Goal: Task Accomplishment & Management: Manage account settings

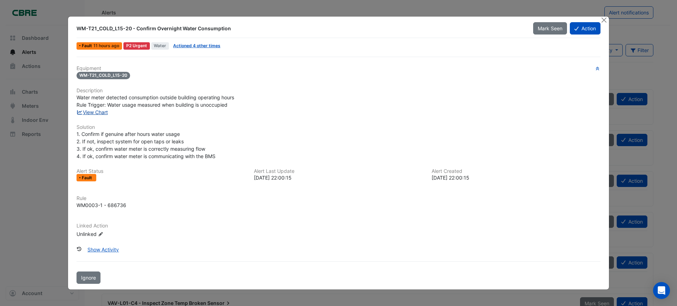
click at [97, 113] on link "View Chart" at bounding box center [92, 112] width 31 height 6
click at [584, 32] on button "Action" at bounding box center [585, 28] width 31 height 12
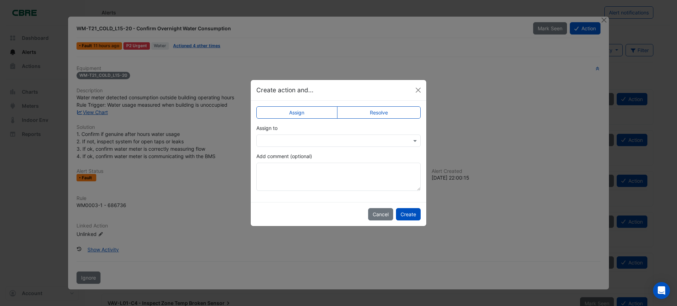
click at [387, 113] on label "Resolve" at bounding box center [379, 112] width 84 height 12
click at [303, 173] on textarea "Add comment (optional)" at bounding box center [338, 177] width 164 height 28
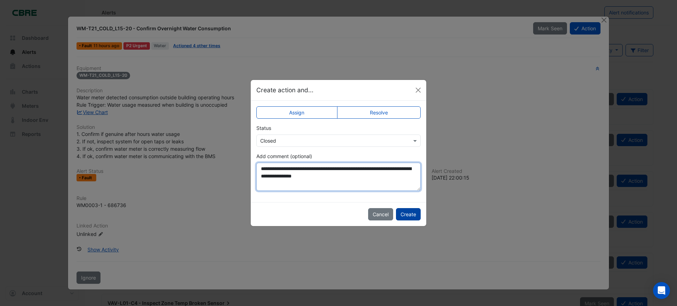
type textarea "**********"
click at [410, 214] on button "Create" at bounding box center [408, 214] width 25 height 12
